Goal: Task Accomplishment & Management: Use online tool/utility

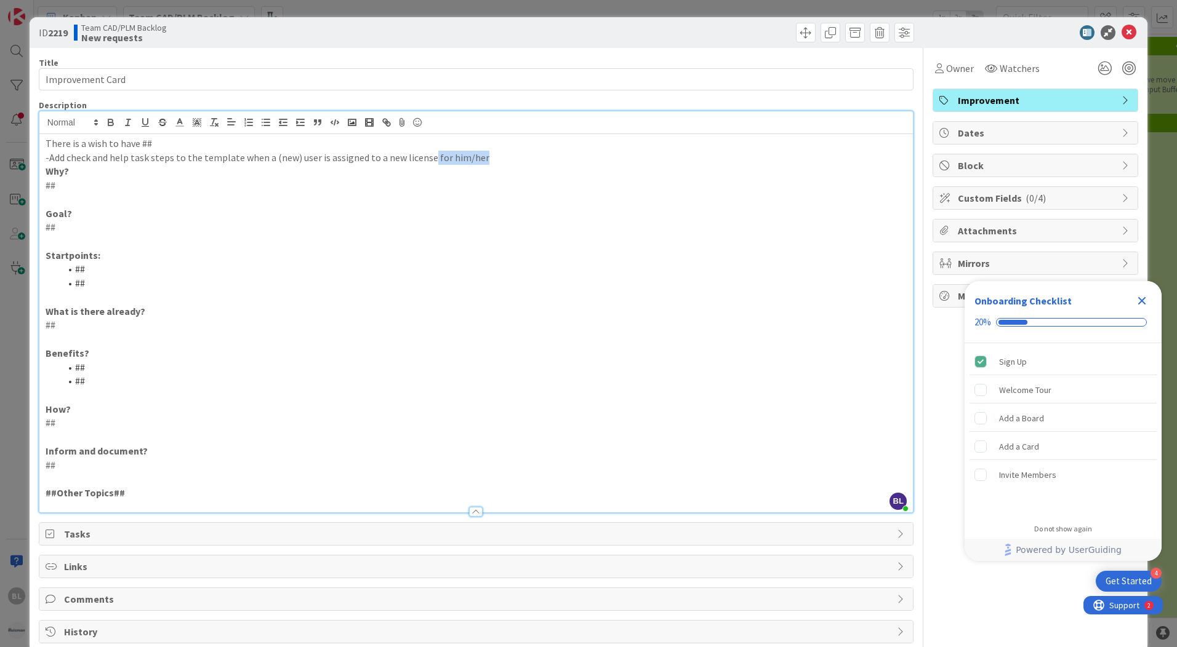
drag, startPoint x: 427, startPoint y: 156, endPoint x: 502, endPoint y: 160, distance: 75.2
click at [502, 160] on p "-Add check and help task steps to the template when a (new) user is assigned to…" at bounding box center [476, 158] width 861 height 14
drag, startPoint x: 66, startPoint y: 183, endPoint x: 33, endPoint y: 183, distance: 32.6
click at [33, 183] on div "ID 2219 Team CAD/PLM Backlog New requests Title 16 / 128 Improvement Card Descr…" at bounding box center [588, 335] width 1117 height 636
drag, startPoint x: 65, startPoint y: 225, endPoint x: 38, endPoint y: 226, distance: 26.5
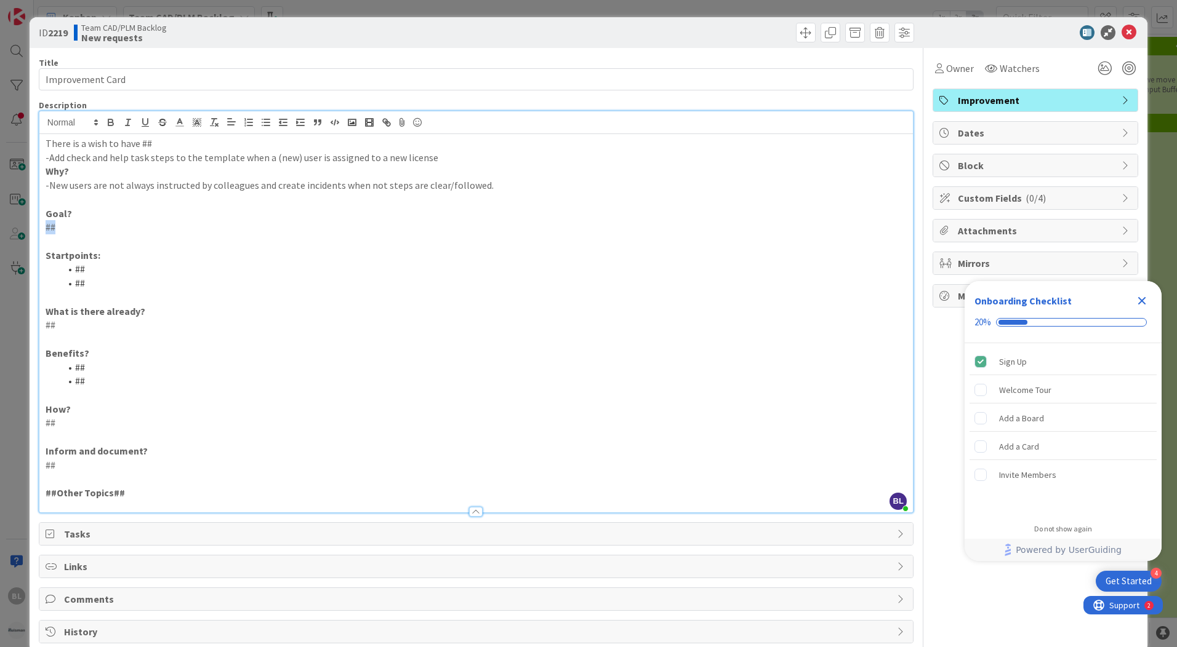
click at [39, 226] on div "BL [PERSON_NAME] joined 3 hrs 25 m ago There is a wish to have ## -Add check an…" at bounding box center [476, 312] width 874 height 402
drag, startPoint x: 63, startPoint y: 324, endPoint x: 46, endPoint y: 326, distance: 17.3
click at [46, 326] on p "##" at bounding box center [476, 325] width 861 height 14
click at [217, 250] on p "Startpoints:" at bounding box center [476, 256] width 861 height 14
drag, startPoint x: 151, startPoint y: 142, endPoint x: 44, endPoint y: 142, distance: 106.5
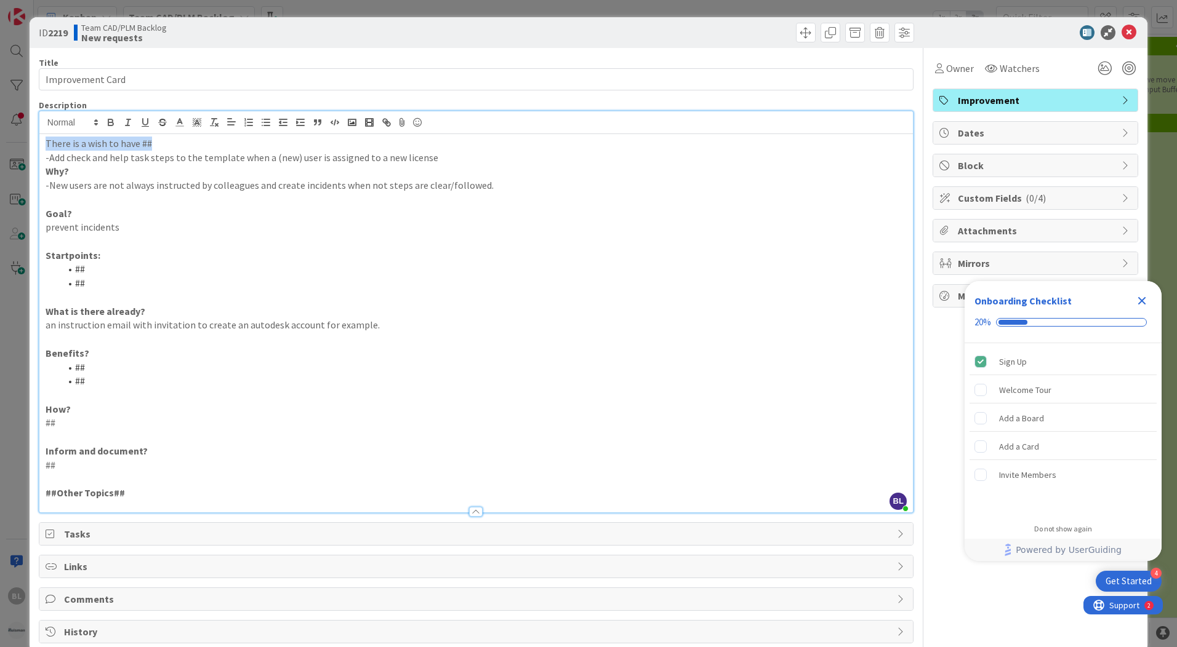
click at [44, 142] on div "There is a wish to have ## -Add check and help task steps to the template when …" at bounding box center [475, 323] width 873 height 378
click at [730, 374] on li "##" at bounding box center [483, 368] width 846 height 14
click at [1100, 34] on icon at bounding box center [1107, 32] width 15 height 15
